Goal: Obtain resource: Obtain resource

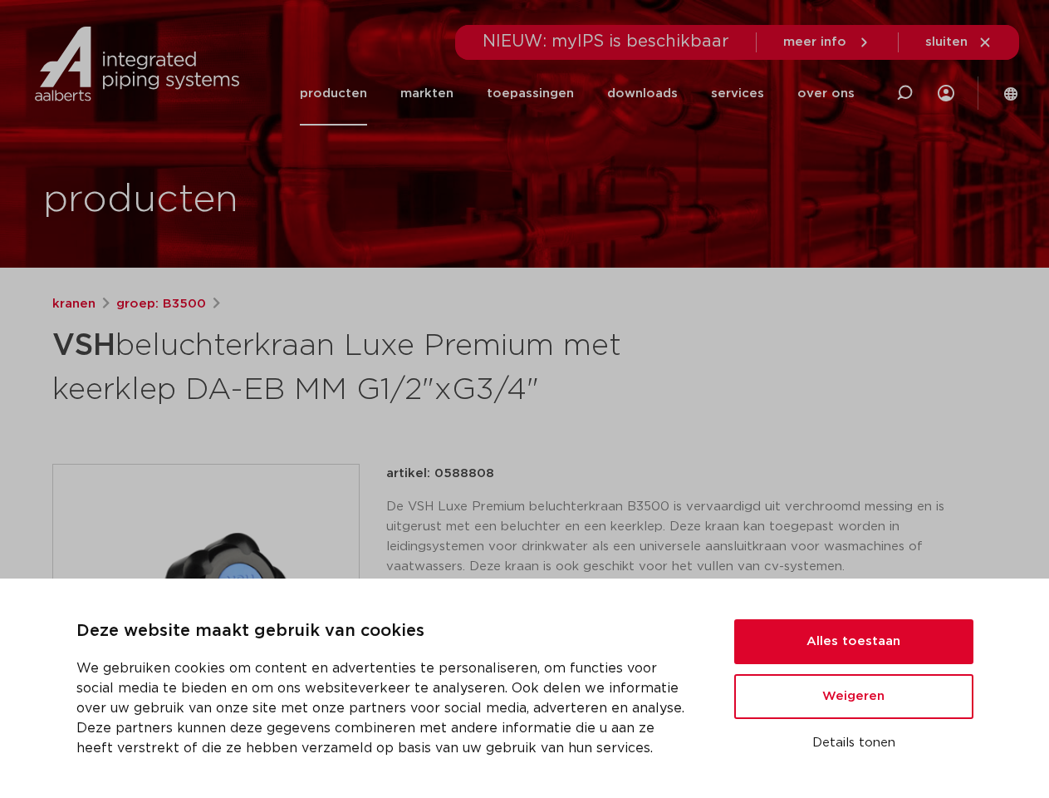
click at [524, 399] on h1 "VSH beluchterkraan Luxe Premium met keerklep DA-EB MM G1/2"xG3/4"" at bounding box center [364, 366] width 624 height 90
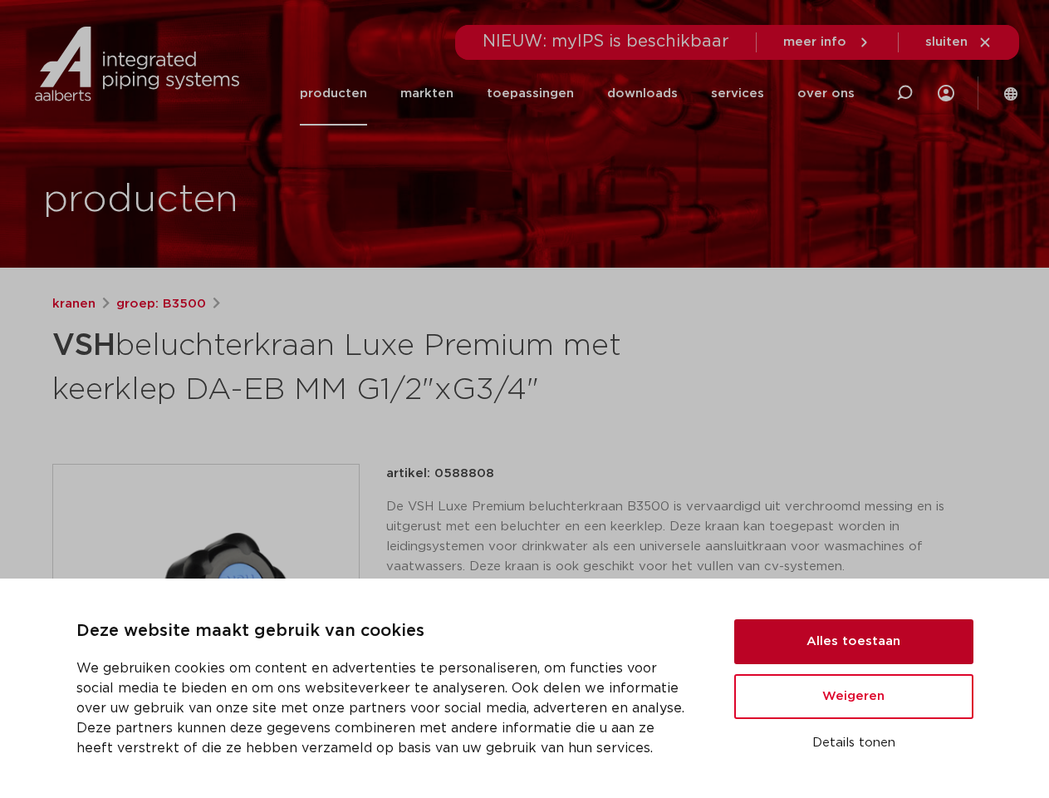
click at [854, 641] on button "Alles toestaan" at bounding box center [854, 641] width 239 height 45
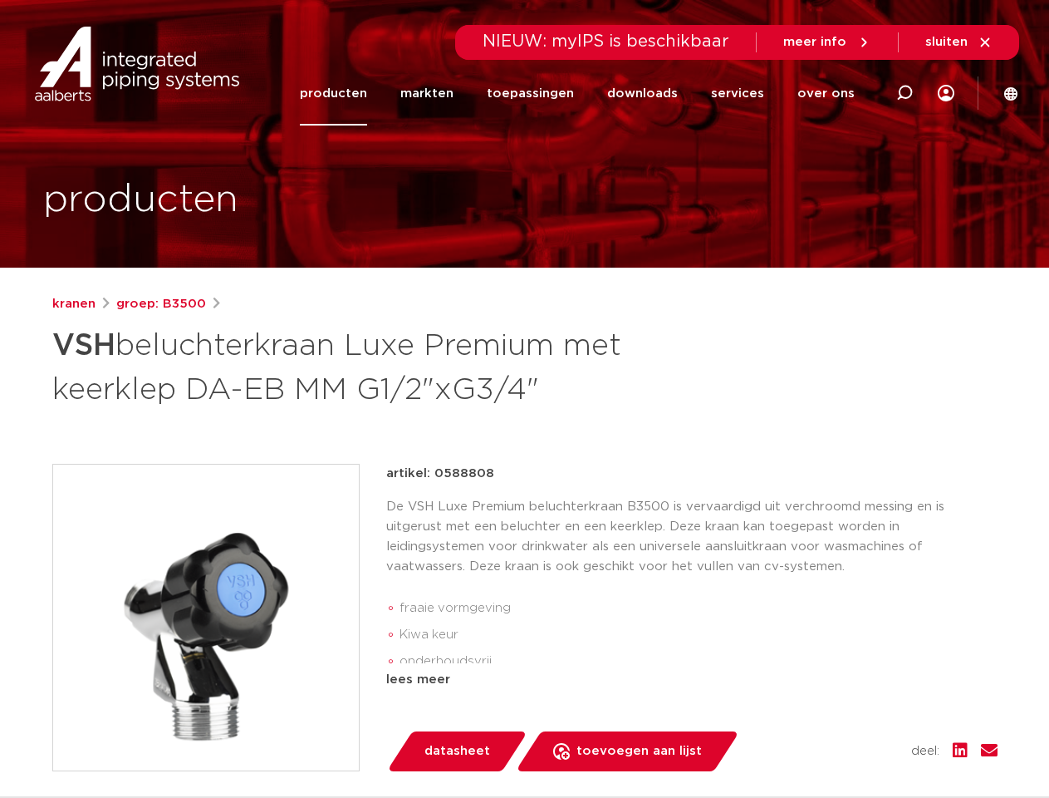
click at [854, 696] on div "artikel: 0588808 De VSH Luxe Premium beluchterkraan B3500 is vervaardigd uit ve…" at bounding box center [692, 617] width 612 height 307
click at [854, 743] on div "datasheet toevoegen aan lijst opslaan in my IPS verwijder uit lijst deel:" at bounding box center [699, 751] width 598 height 40
click at [586, 93] on li "toepassingen" at bounding box center [530, 93] width 120 height 64
click at [905, 93] on icon at bounding box center [905, 93] width 20 height 20
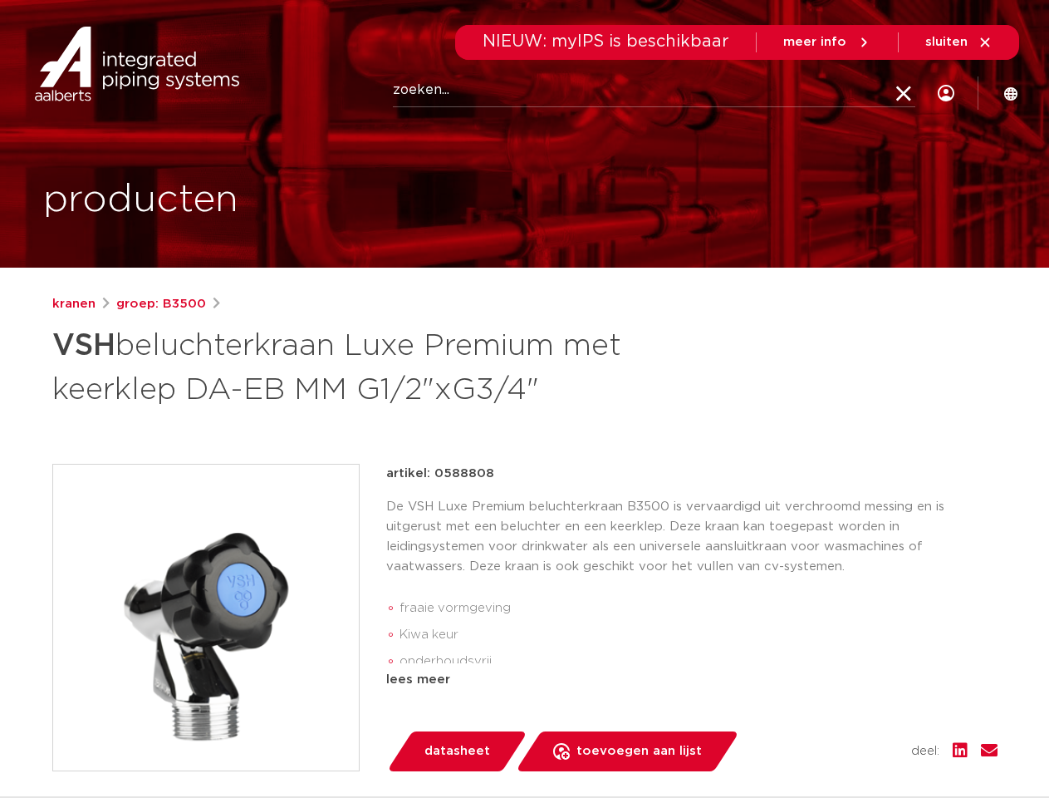
click at [960, 42] on span "sluiten" at bounding box center [947, 42] width 42 height 12
